Goal: Task Accomplishment & Management: Manage account settings

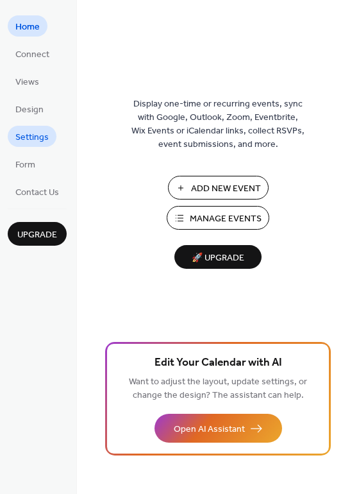
click at [39, 135] on span "Settings" at bounding box center [31, 137] width 33 height 13
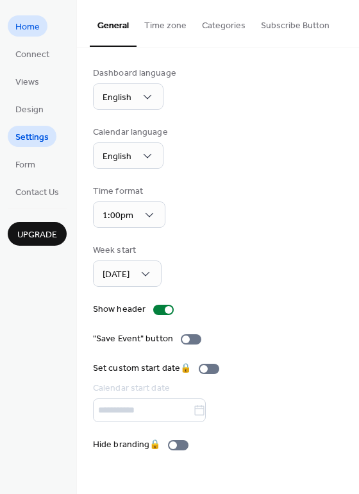
click at [28, 26] on span "Home" at bounding box center [27, 27] width 24 height 13
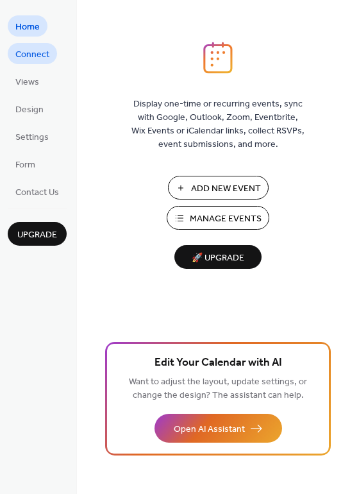
click at [35, 51] on span "Connect" at bounding box center [32, 54] width 34 height 13
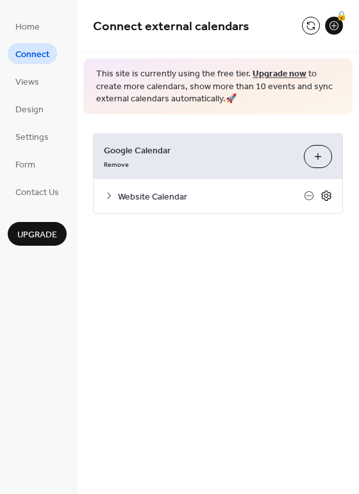
click at [330, 193] on icon at bounding box center [327, 196] width 12 height 12
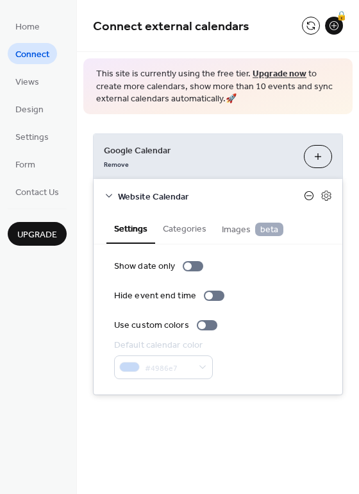
click at [308, 197] on icon at bounding box center [309, 196] width 10 height 10
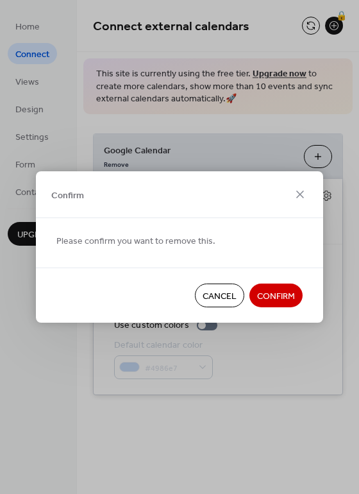
click at [223, 297] on span "Cancel" at bounding box center [220, 296] width 34 height 13
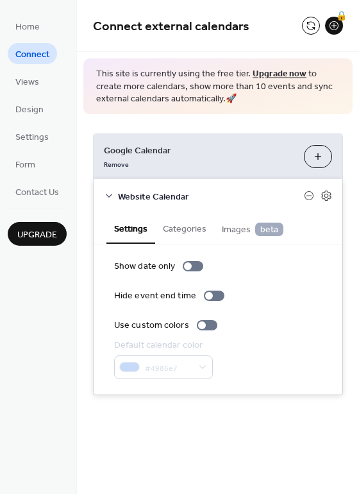
click at [30, 91] on li "Views" at bounding box center [27, 81] width 39 height 21
click at [30, 82] on span "Views" at bounding box center [27, 82] width 24 height 13
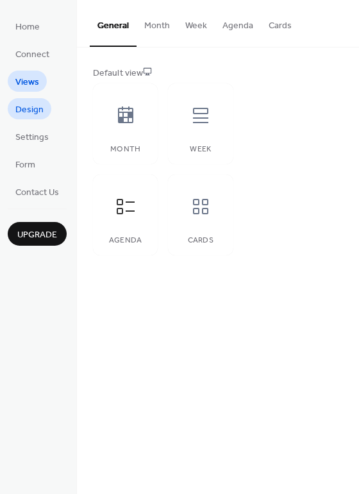
click at [30, 108] on span "Design" at bounding box center [29, 109] width 28 height 13
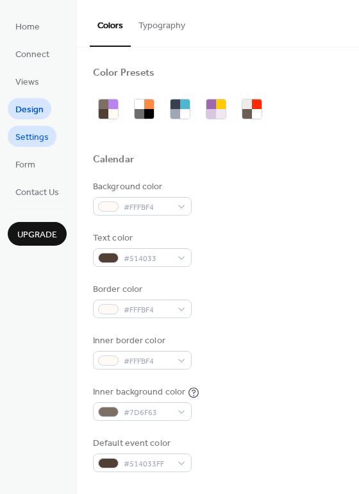
click at [30, 135] on span "Settings" at bounding box center [31, 137] width 33 height 13
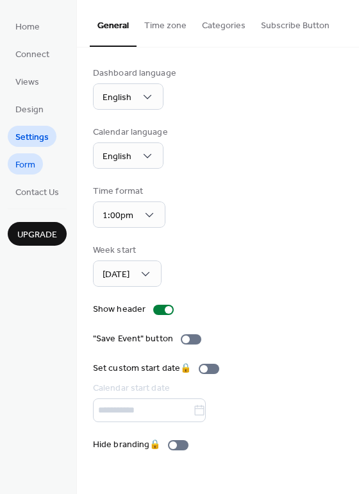
click at [28, 161] on span "Form" at bounding box center [25, 165] width 20 height 13
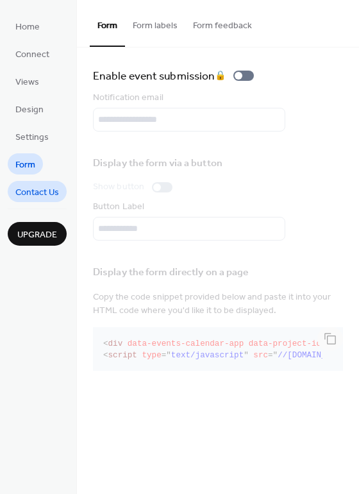
click at [34, 190] on span "Contact Us" at bounding box center [37, 192] width 44 height 13
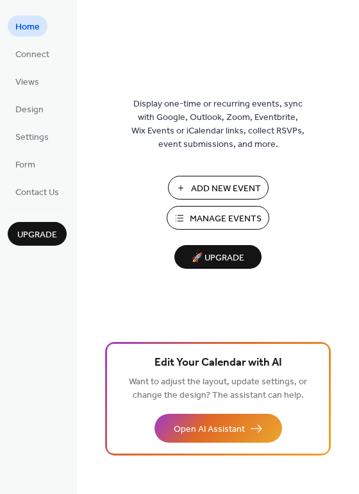
click at [221, 218] on span "Manage Events" at bounding box center [226, 218] width 72 height 13
click at [32, 52] on span "Connect" at bounding box center [32, 54] width 34 height 13
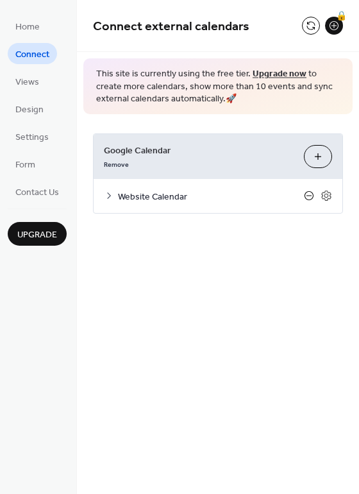
click at [308, 195] on icon at bounding box center [309, 196] width 10 height 10
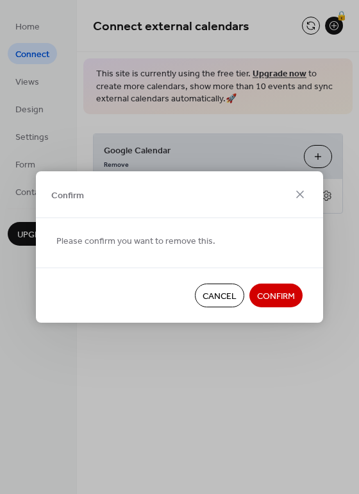
click at [221, 296] on span "Cancel" at bounding box center [220, 296] width 34 height 13
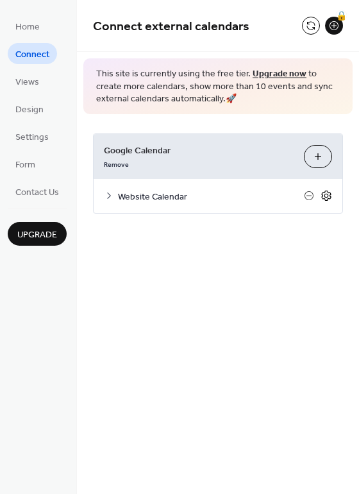
click at [329, 195] on icon at bounding box center [327, 196] width 12 height 12
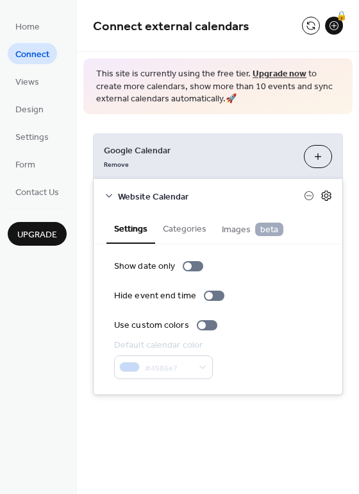
click at [325, 195] on icon at bounding box center [327, 196] width 12 height 12
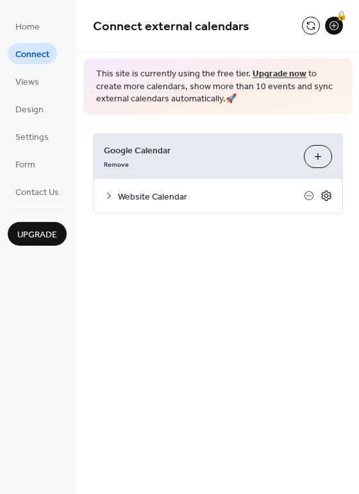
click at [325, 195] on icon at bounding box center [327, 196] width 12 height 12
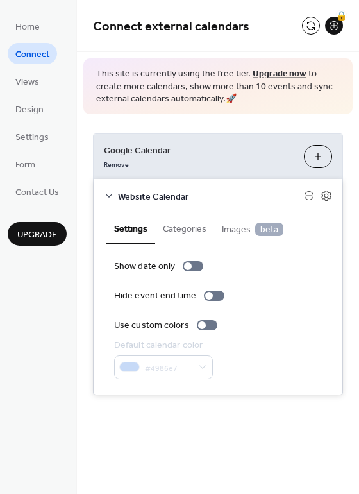
click at [182, 227] on button "Categories" at bounding box center [184, 228] width 59 height 30
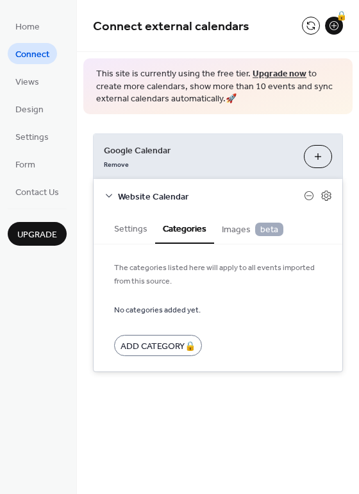
click at [231, 230] on span "Images beta" at bounding box center [253, 230] width 62 height 14
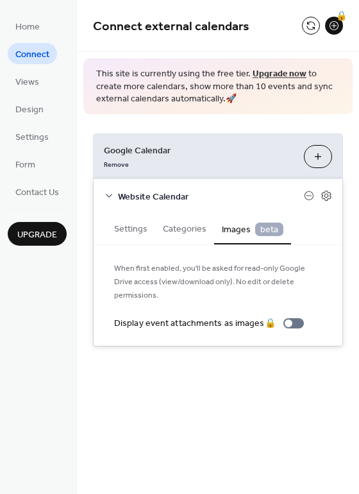
click at [126, 226] on button "Settings" at bounding box center [131, 228] width 49 height 30
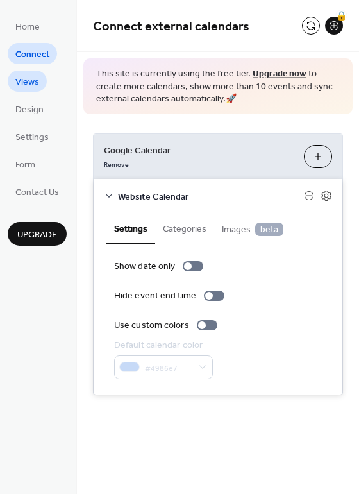
click at [30, 86] on span "Views" at bounding box center [27, 82] width 24 height 13
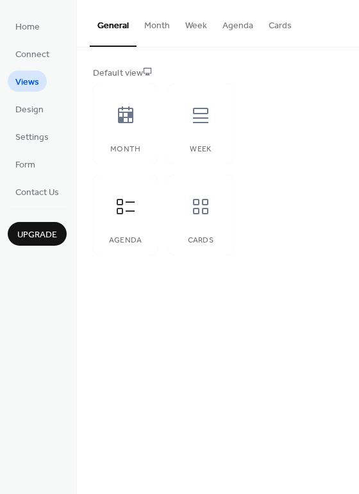
click at [157, 23] on button "Month" at bounding box center [157, 23] width 41 height 46
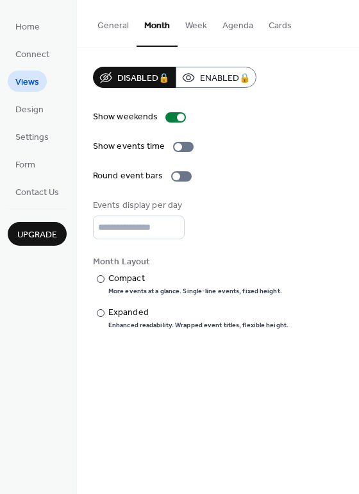
click at [194, 26] on button "Week" at bounding box center [196, 23] width 37 height 46
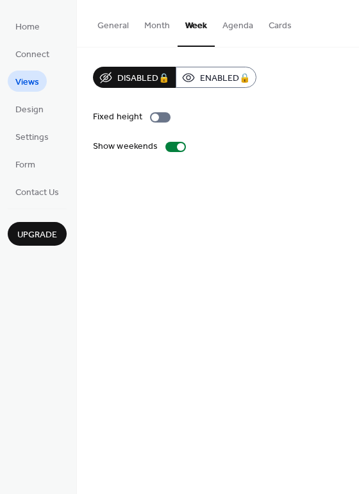
click at [236, 31] on button "Agenda" at bounding box center [238, 23] width 46 height 46
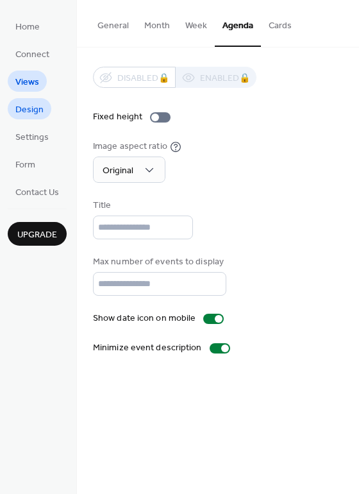
click at [34, 108] on span "Design" at bounding box center [29, 109] width 28 height 13
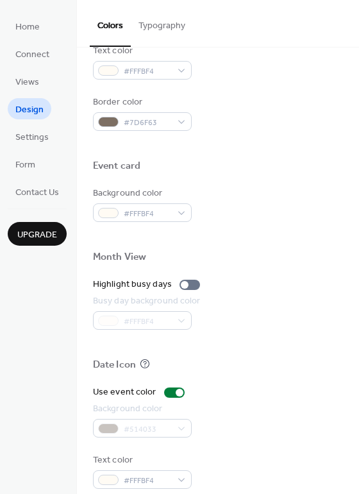
scroll to position [549, 0]
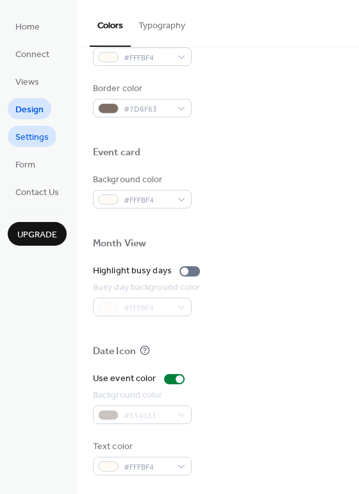
click at [39, 139] on span "Settings" at bounding box center [31, 137] width 33 height 13
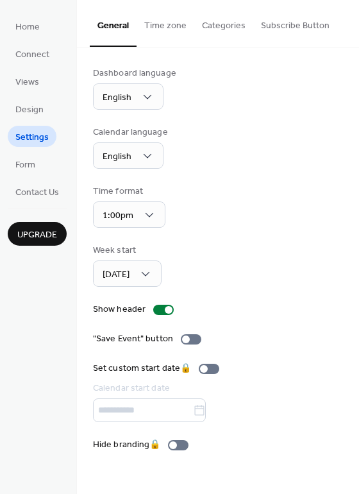
click at [170, 24] on button "Time zone" at bounding box center [166, 23] width 58 height 46
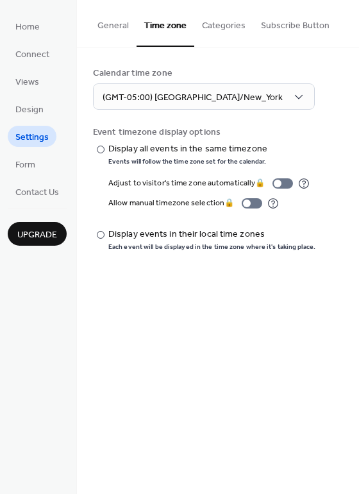
click at [215, 25] on button "Categories" at bounding box center [224, 23] width 59 height 46
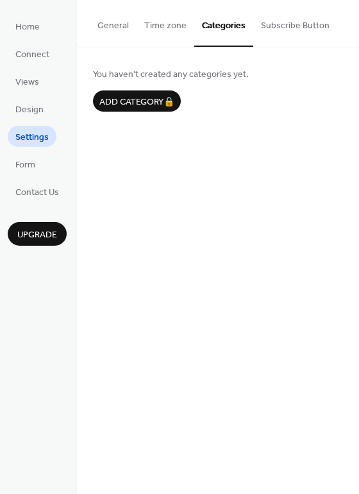
click at [298, 26] on button "Subscribe Button" at bounding box center [296, 23] width 84 height 46
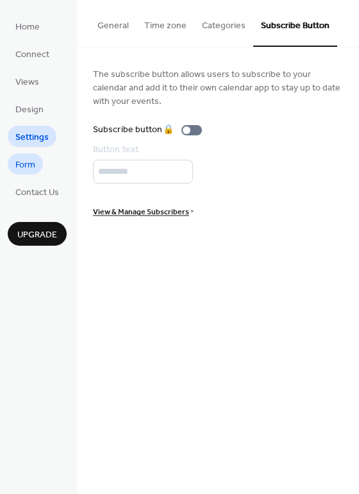
click at [35, 163] on span "Form" at bounding box center [25, 165] width 20 height 13
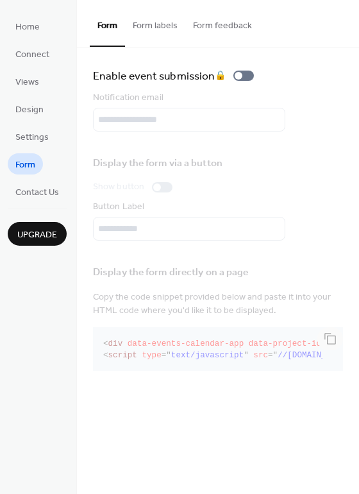
click at [150, 26] on button "Form labels" at bounding box center [155, 23] width 60 height 46
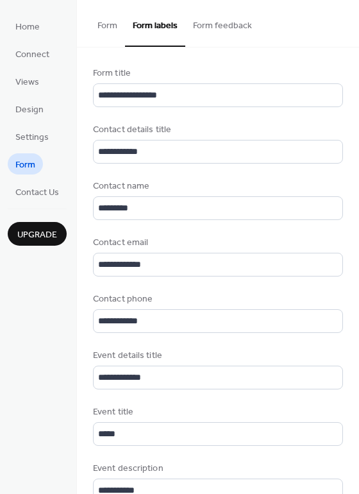
click at [229, 26] on button "Form feedback" at bounding box center [223, 23] width 74 height 46
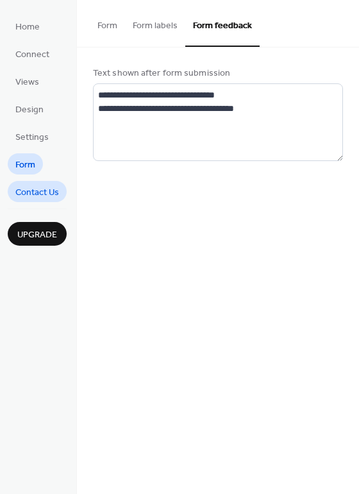
click at [31, 193] on span "Contact Us" at bounding box center [37, 192] width 44 height 13
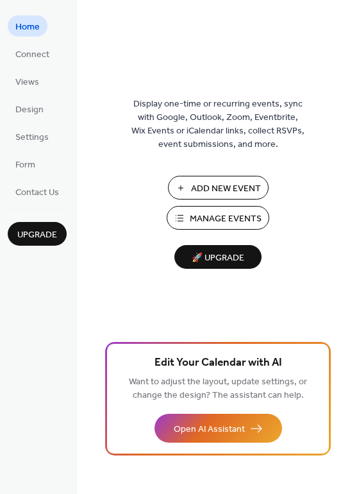
click at [228, 224] on span "Manage Events" at bounding box center [226, 218] width 72 height 13
click at [25, 57] on span "Connect" at bounding box center [32, 54] width 34 height 13
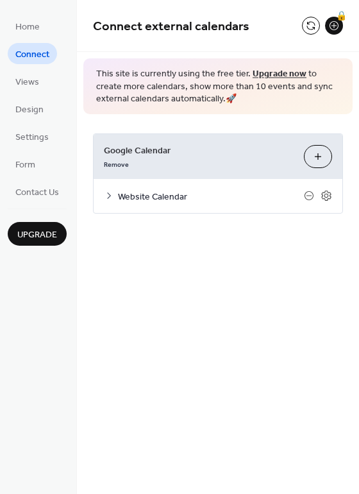
click at [322, 152] on button "Choose Calendars" at bounding box center [318, 156] width 28 height 23
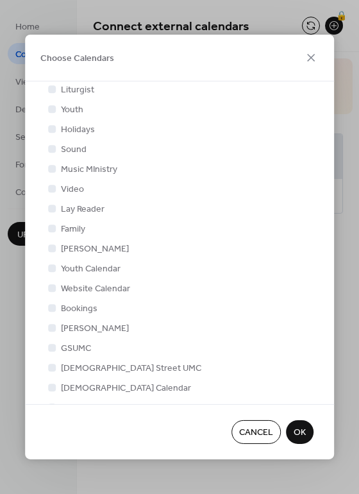
scroll to position [138, 0]
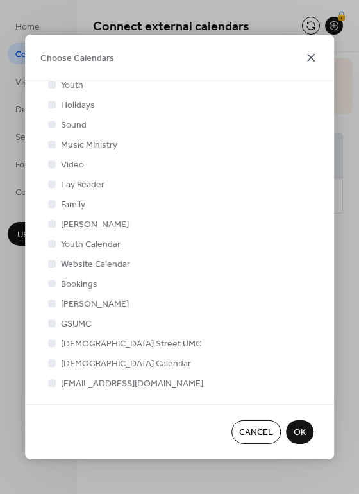
click at [310, 57] on icon at bounding box center [311, 58] width 8 height 8
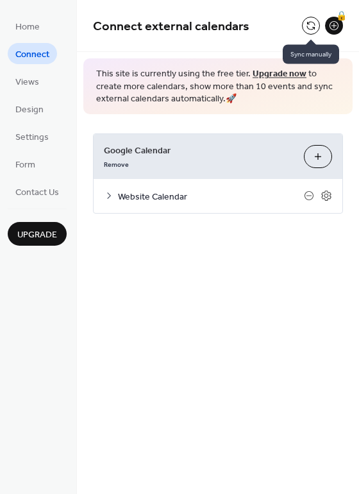
click at [312, 24] on button at bounding box center [311, 26] width 18 height 18
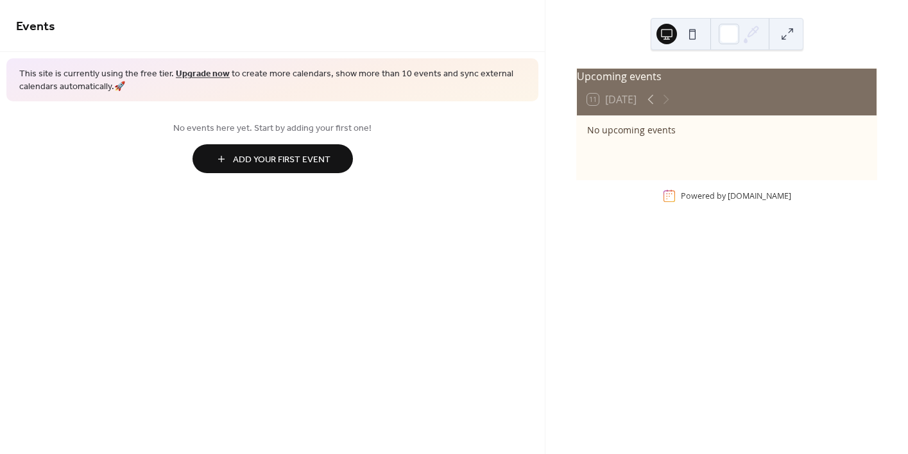
click at [691, 37] on button at bounding box center [692, 34] width 21 height 21
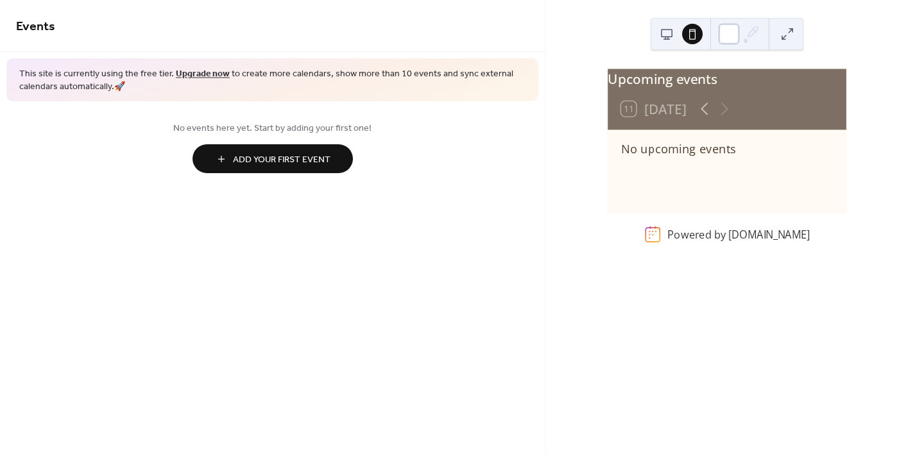
click at [727, 40] on div at bounding box center [729, 34] width 21 height 21
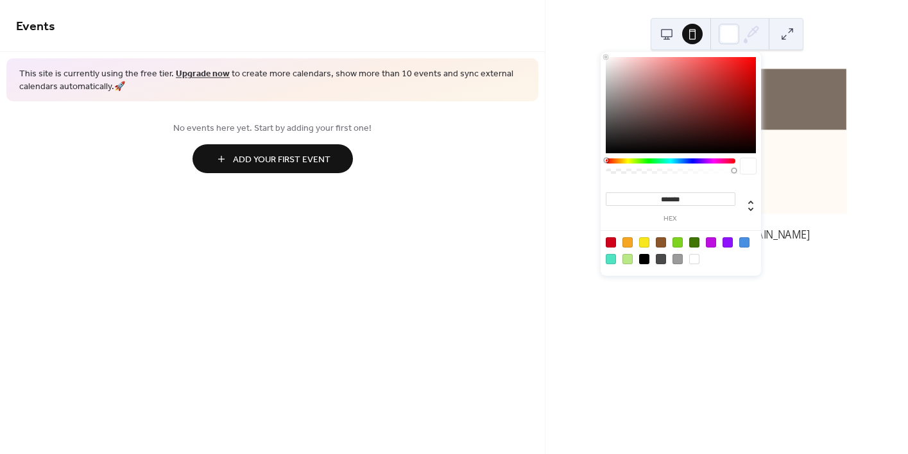
click at [755, 36] on icon at bounding box center [751, 33] width 19 height 19
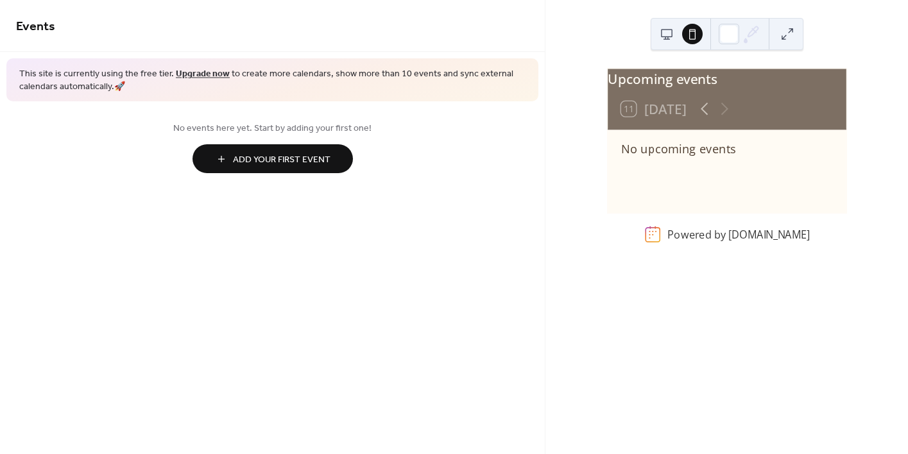
click at [791, 37] on button at bounding box center [787, 34] width 21 height 21
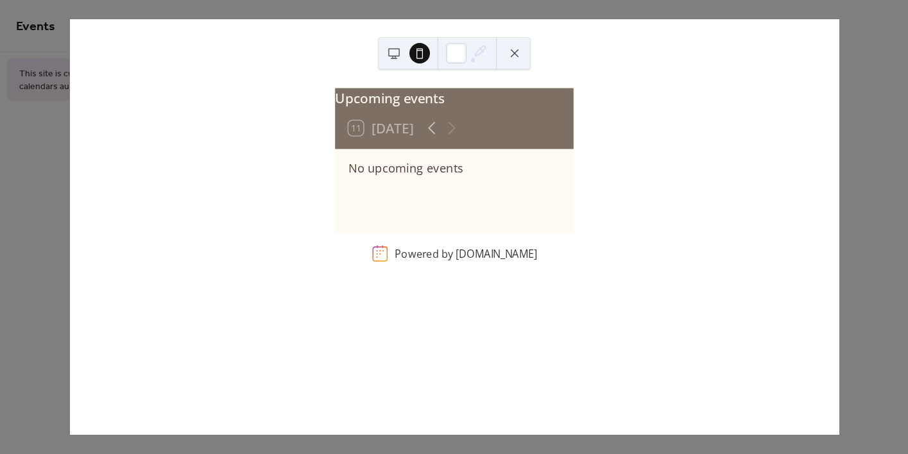
click at [520, 49] on button at bounding box center [515, 53] width 21 height 21
